Goal: Task Accomplishment & Management: Manage account settings

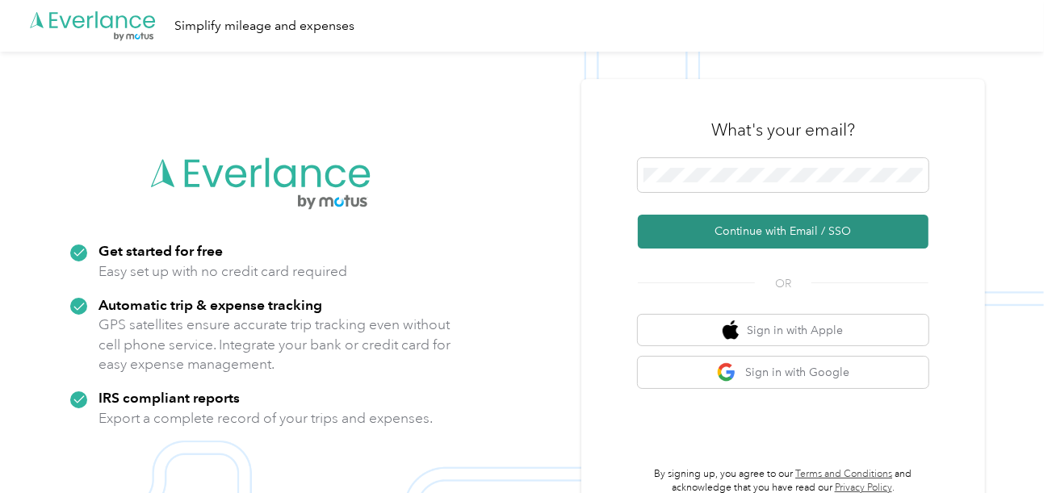
click at [727, 224] on button "Continue with Email / SSO" at bounding box center [783, 232] width 291 height 34
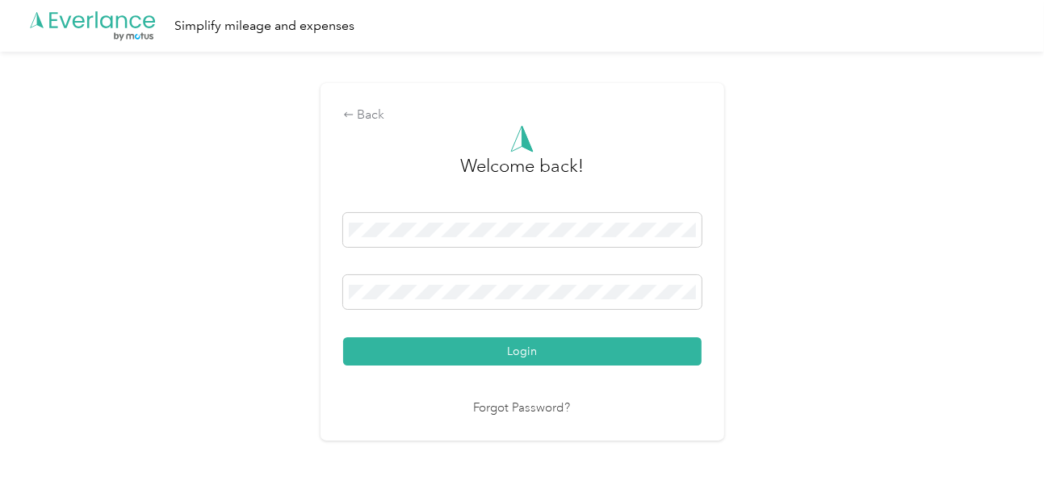
drag, startPoint x: 517, startPoint y: 362, endPoint x: 870, endPoint y: 299, distance: 359.1
click at [529, 363] on button "Login" at bounding box center [522, 351] width 358 height 28
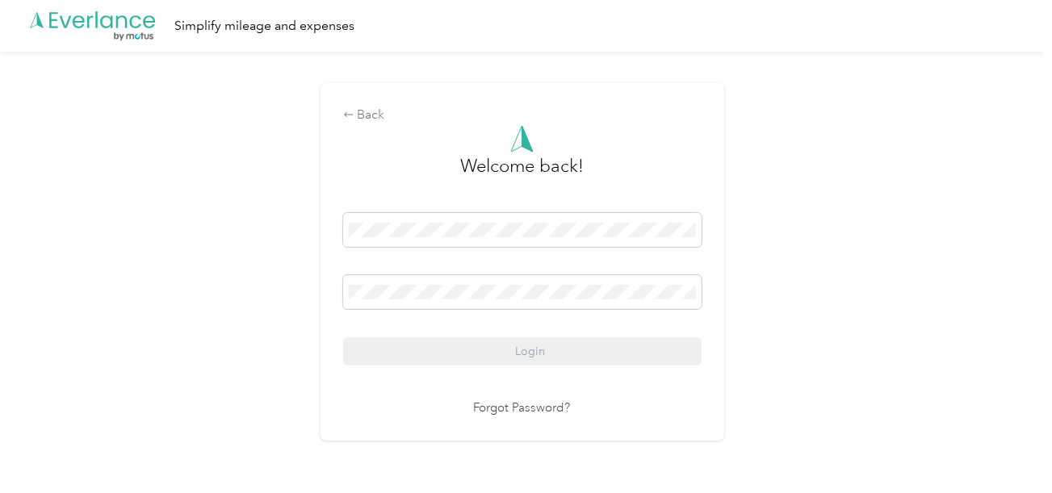
drag, startPoint x: 870, startPoint y: 299, endPoint x: 504, endPoint y: 470, distance: 404.0
click at [871, 299] on div "Back Welcome back! Login Forgot Password?" at bounding box center [522, 269] width 1044 height 434
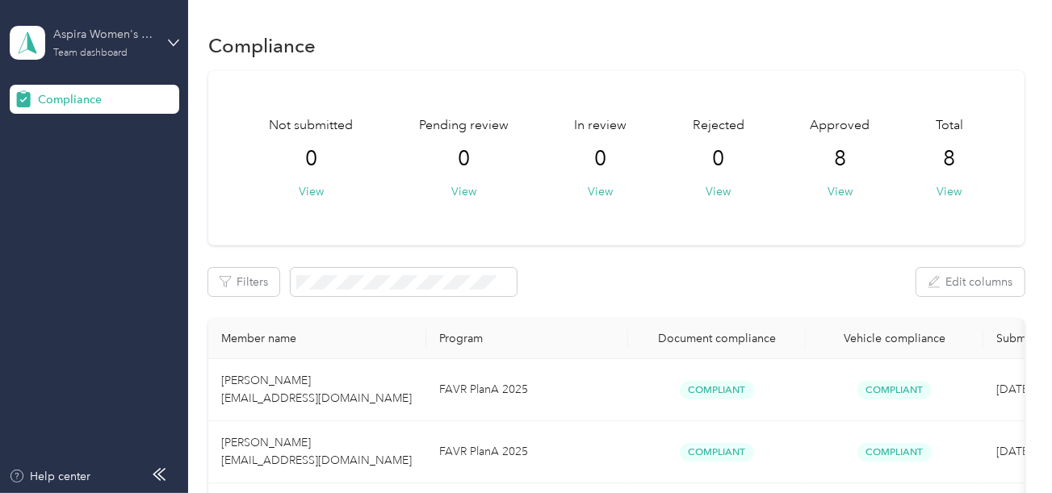
click at [108, 40] on div "Aspira Women's Health" at bounding box center [103, 34] width 101 height 17
click at [73, 170] on div "Log out" at bounding box center [54, 169] width 62 height 17
